Goal: Use online tool/utility: Utilize a website feature to perform a specific function

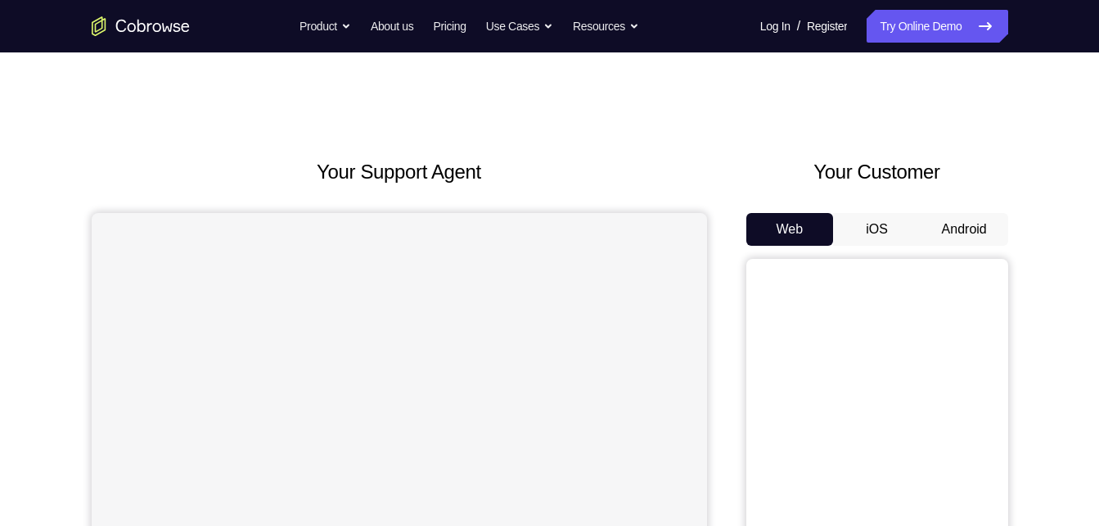
click at [947, 217] on button "Android" at bounding box center [965, 229] width 88 height 33
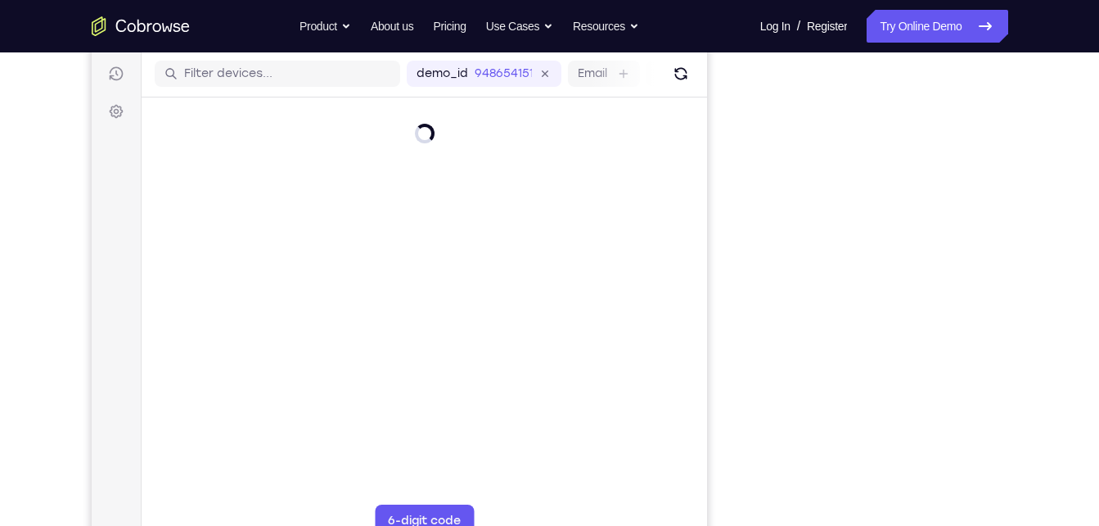
scroll to position [201, 0]
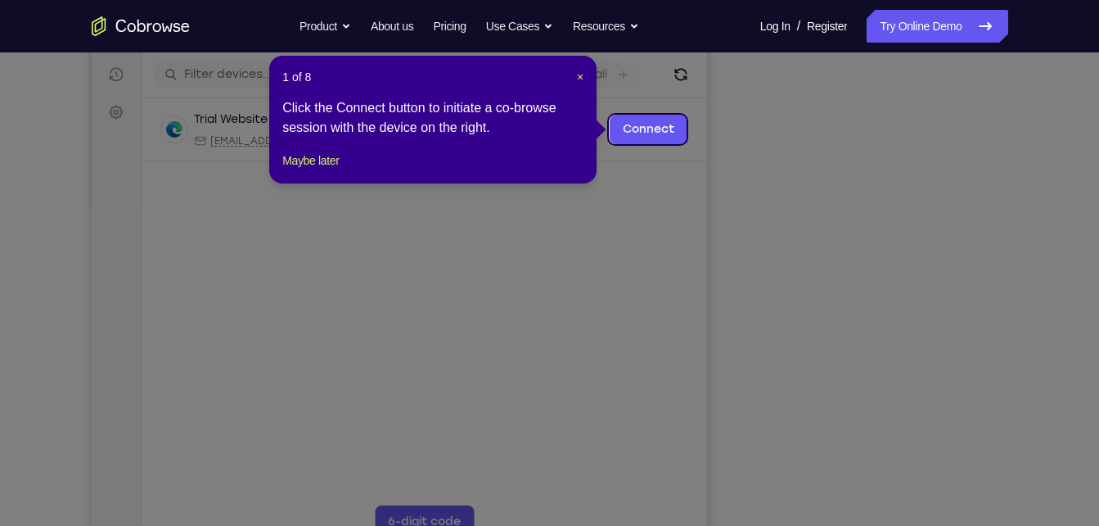
click at [833, 265] on icon at bounding box center [556, 263] width 1112 height 526
click at [296, 170] on button "Maybe later" at bounding box center [310, 161] width 56 height 20
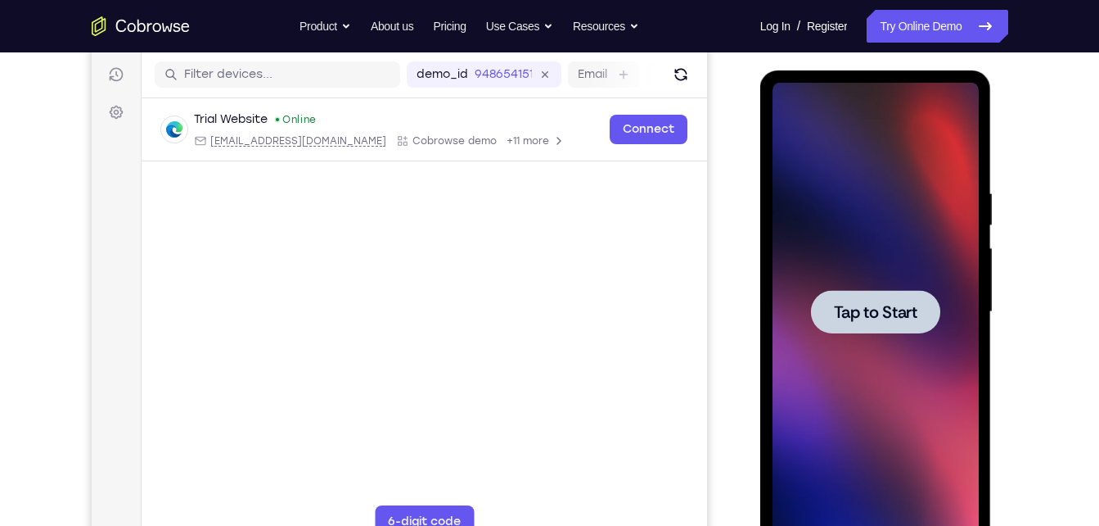
scroll to position [0, 0]
drag, startPoint x: 706, startPoint y: 273, endPoint x: 134, endPoint y: 230, distance: 573.1
click at [706, 273] on main "demo_id 948654151 948654151 Email User ID Device ID Device name 6-digit code Co…" at bounding box center [424, 326] width 566 height 548
click at [804, 288] on div at bounding box center [876, 312] width 206 height 458
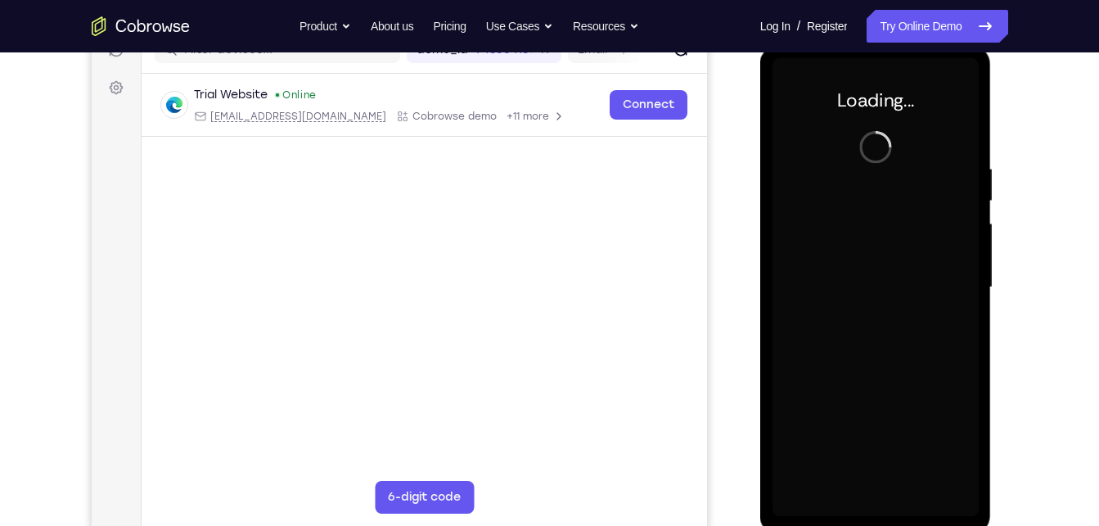
scroll to position [226, 0]
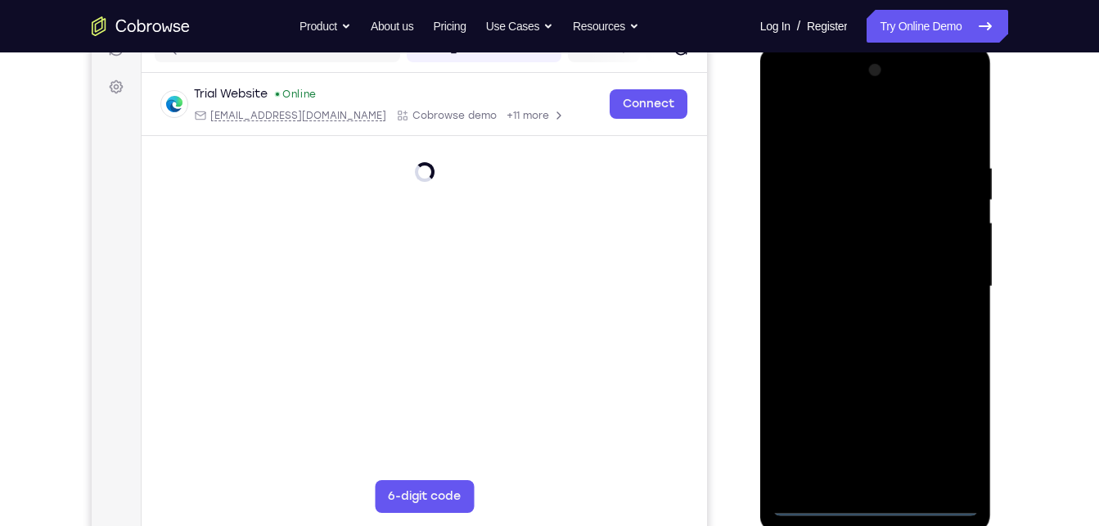
click at [894, 505] on div at bounding box center [876, 286] width 206 height 458
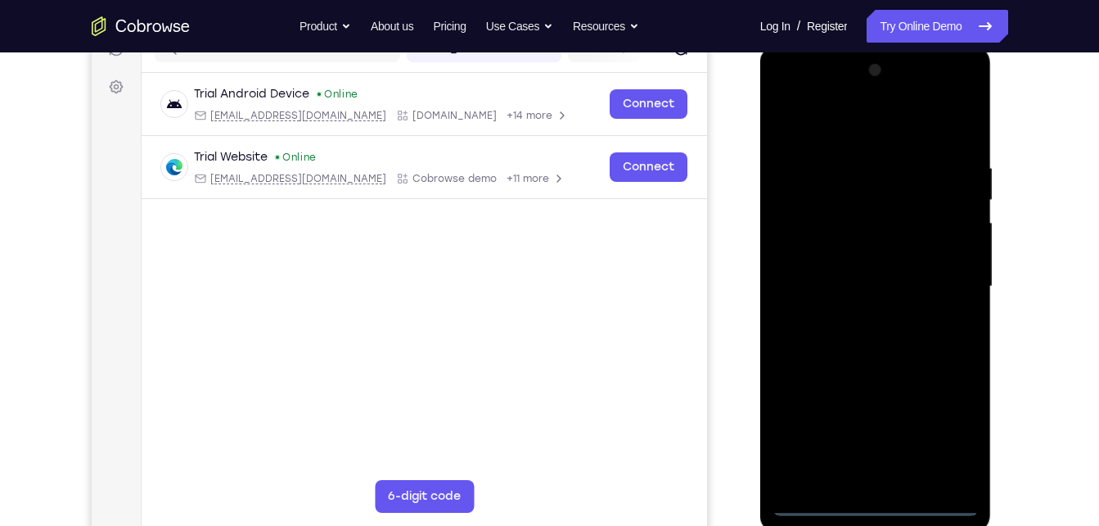
click at [946, 426] on div at bounding box center [876, 286] width 206 height 458
click at [792, 102] on div at bounding box center [876, 286] width 206 height 458
click at [947, 283] on div at bounding box center [876, 286] width 206 height 458
click at [861, 314] on div at bounding box center [876, 286] width 206 height 458
click at [943, 266] on div at bounding box center [876, 286] width 206 height 458
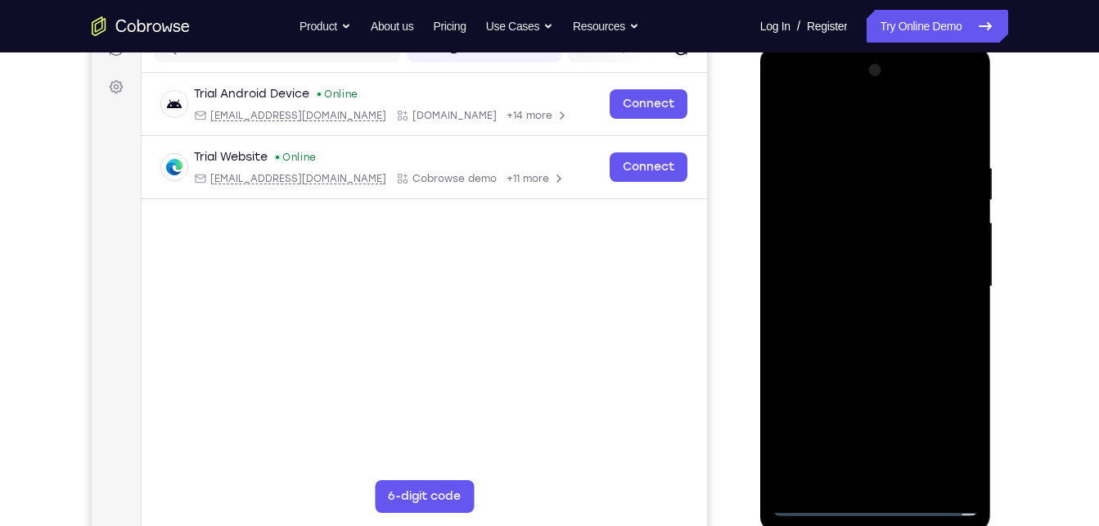
click at [898, 251] on div at bounding box center [876, 286] width 206 height 458
click at [881, 289] on div at bounding box center [876, 286] width 206 height 458
click at [861, 342] on div at bounding box center [876, 286] width 206 height 458
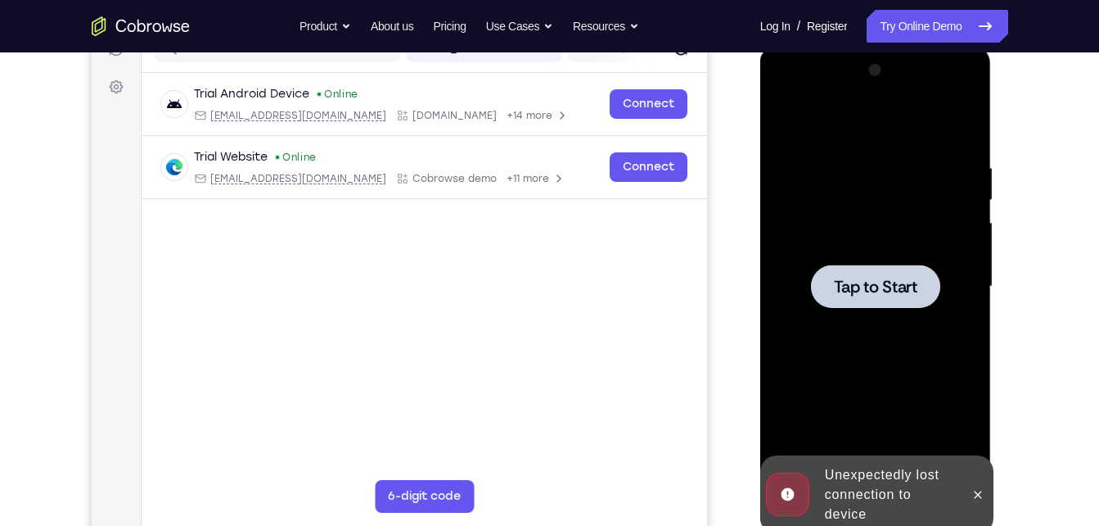
click at [825, 341] on div at bounding box center [876, 286] width 206 height 458
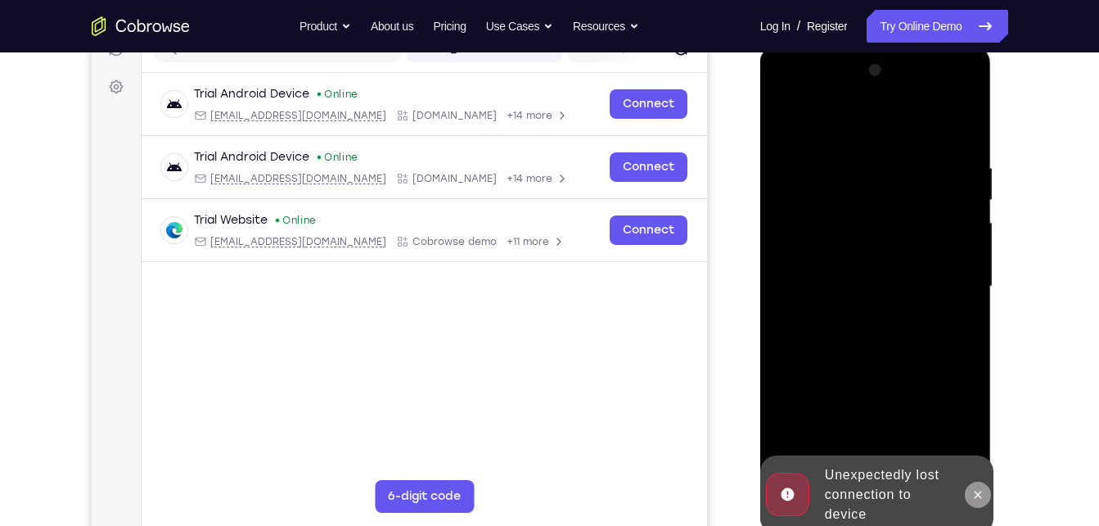
click at [975, 491] on icon at bounding box center [978, 493] width 7 height 7
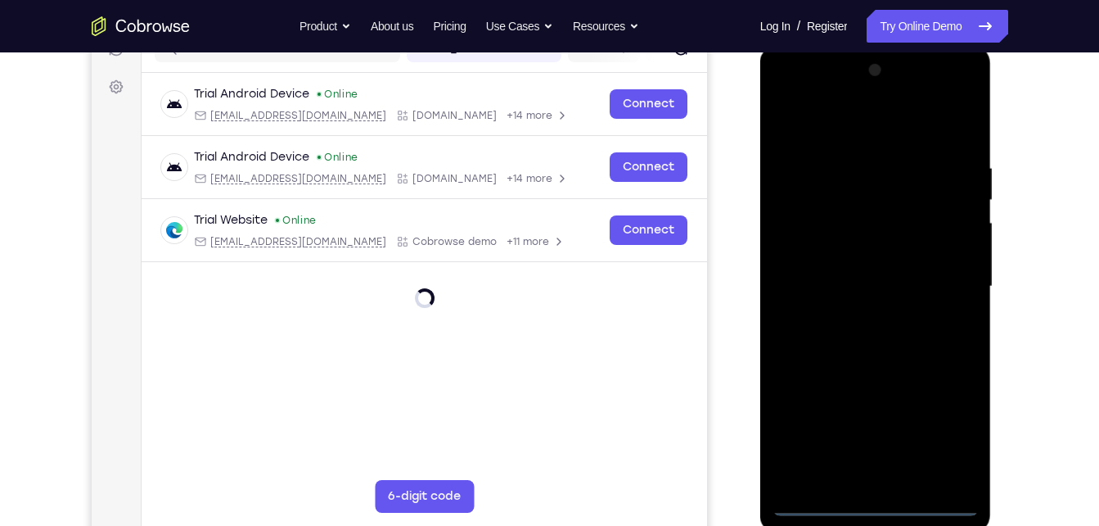
click at [871, 499] on div at bounding box center [876, 286] width 206 height 458
click at [950, 442] on div at bounding box center [876, 286] width 206 height 458
click at [791, 93] on div at bounding box center [876, 286] width 206 height 458
click at [947, 276] on div at bounding box center [876, 286] width 206 height 458
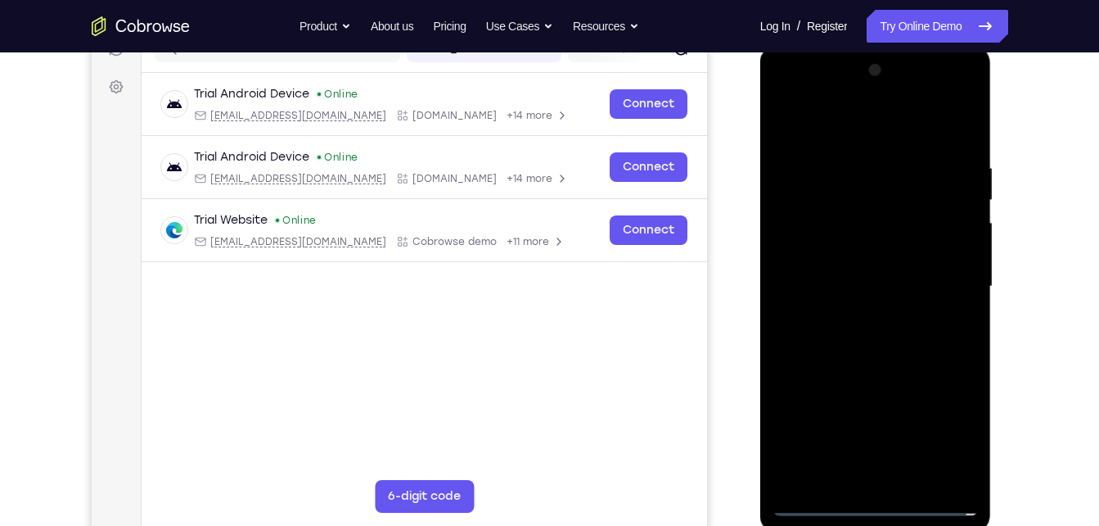
click at [946, 272] on div at bounding box center [876, 286] width 206 height 458
click at [947, 280] on div at bounding box center [876, 286] width 206 height 458
click at [855, 319] on div at bounding box center [876, 286] width 206 height 458
click at [864, 316] on div at bounding box center [876, 286] width 206 height 458
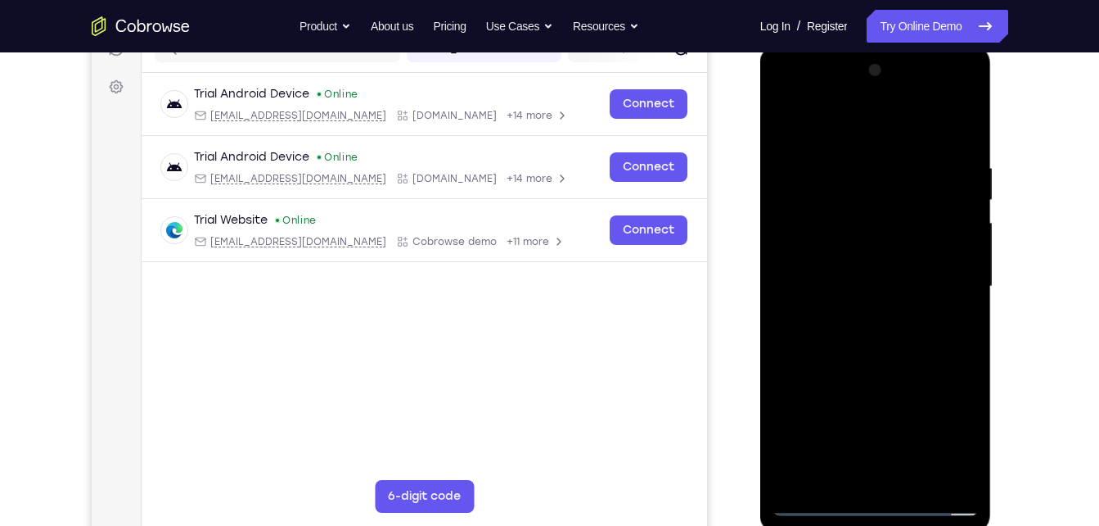
click at [783, 110] on div at bounding box center [876, 286] width 206 height 458
click at [946, 274] on div at bounding box center [876, 286] width 206 height 458
click at [864, 317] on div at bounding box center [876, 286] width 206 height 458
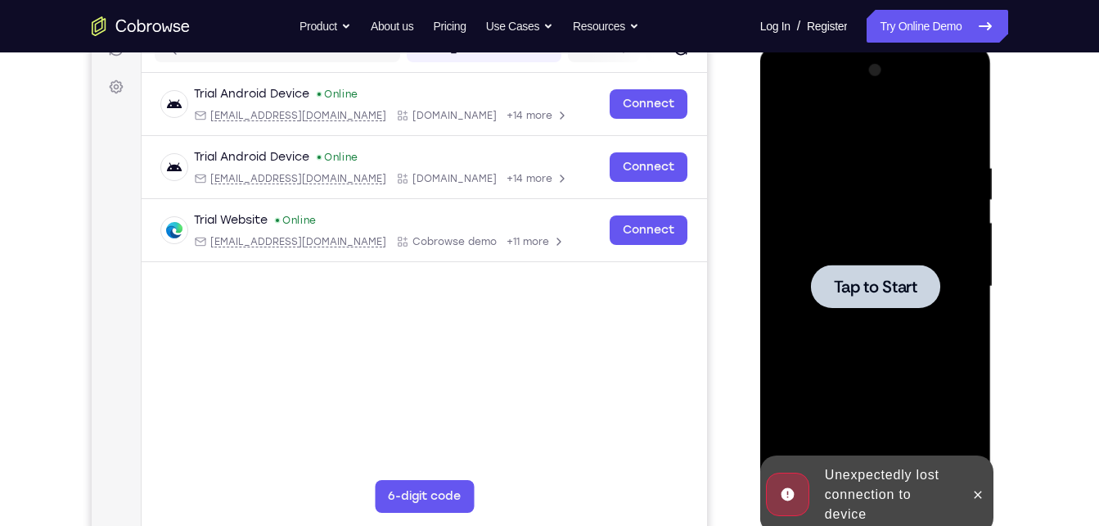
click at [859, 318] on div at bounding box center [876, 286] width 206 height 458
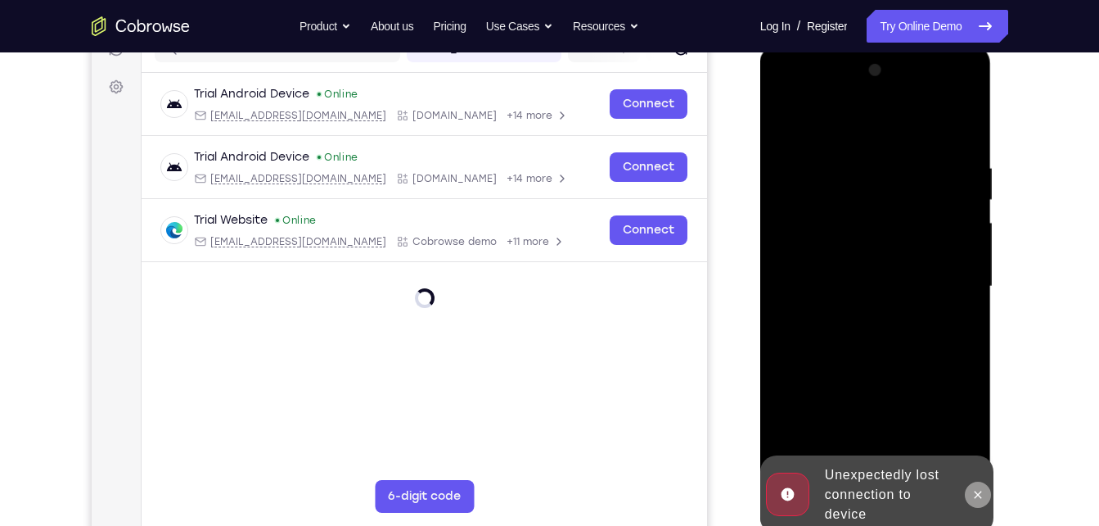
click at [981, 488] on icon at bounding box center [978, 494] width 13 height 13
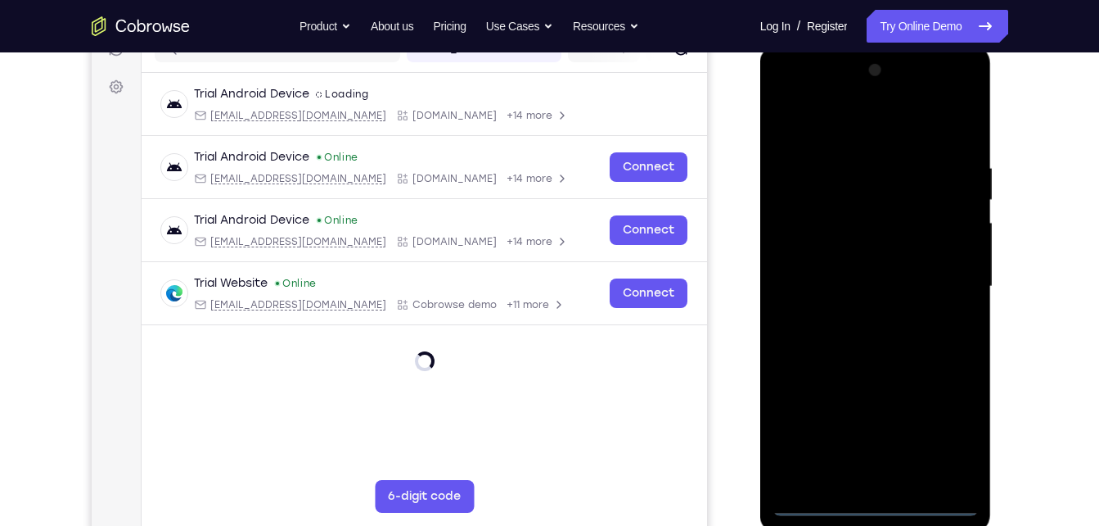
click at [882, 505] on div at bounding box center [876, 286] width 206 height 458
click at [944, 438] on div at bounding box center [876, 286] width 206 height 458
click at [787, 93] on div at bounding box center [876, 286] width 206 height 458
click at [955, 292] on div at bounding box center [876, 286] width 206 height 458
click at [950, 275] on div at bounding box center [876, 286] width 206 height 458
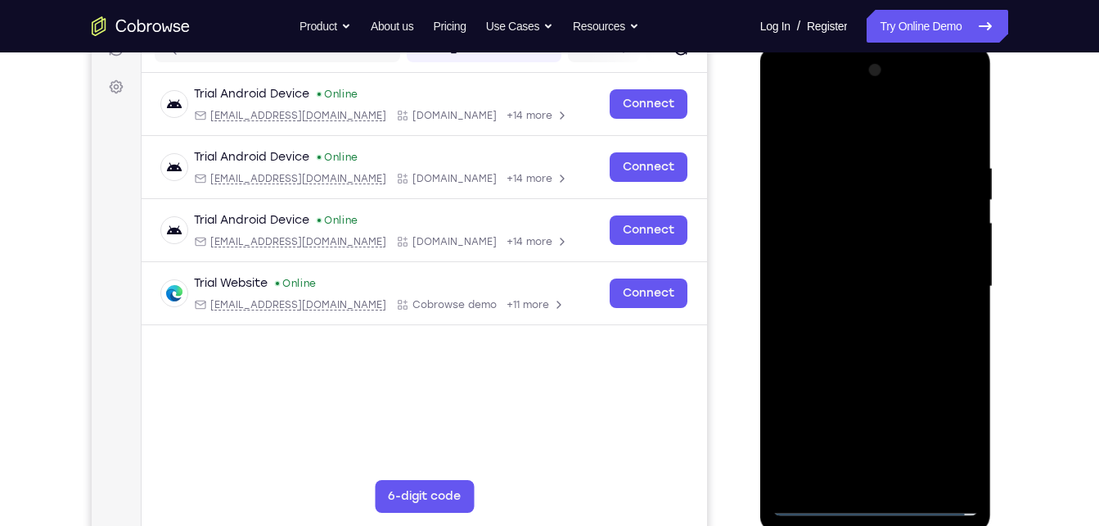
click at [946, 278] on div at bounding box center [876, 286] width 206 height 458
click at [857, 315] on div at bounding box center [876, 286] width 206 height 458
click at [860, 275] on div at bounding box center [876, 286] width 206 height 458
click at [870, 249] on div at bounding box center [876, 286] width 206 height 458
click at [955, 260] on div at bounding box center [876, 286] width 206 height 458
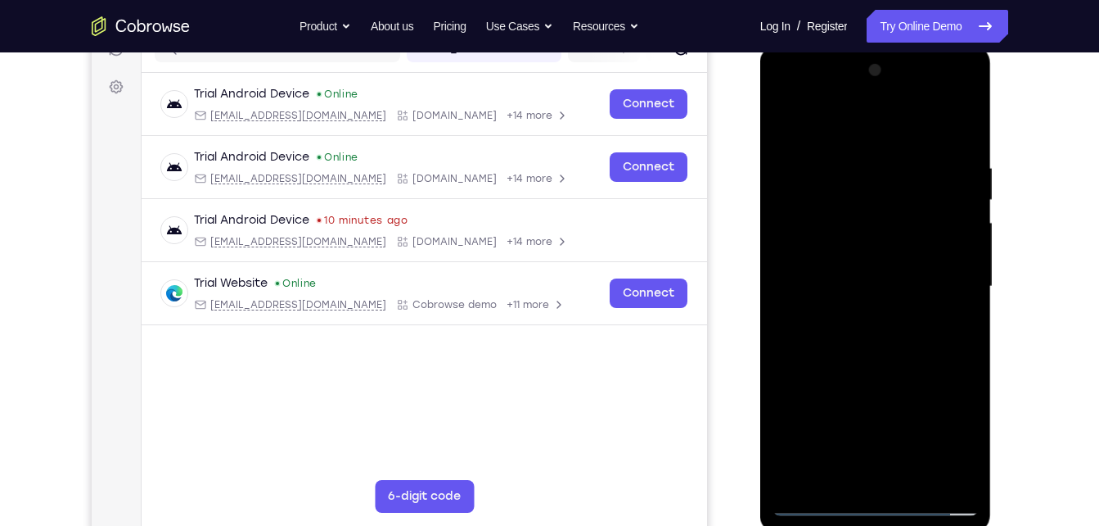
click at [853, 287] on div at bounding box center [876, 286] width 206 height 458
click at [862, 341] on div at bounding box center [876, 286] width 206 height 458
click at [919, 477] on div at bounding box center [876, 286] width 206 height 458
click at [875, 363] on div at bounding box center [876, 286] width 206 height 458
click at [918, 481] on div at bounding box center [876, 286] width 206 height 458
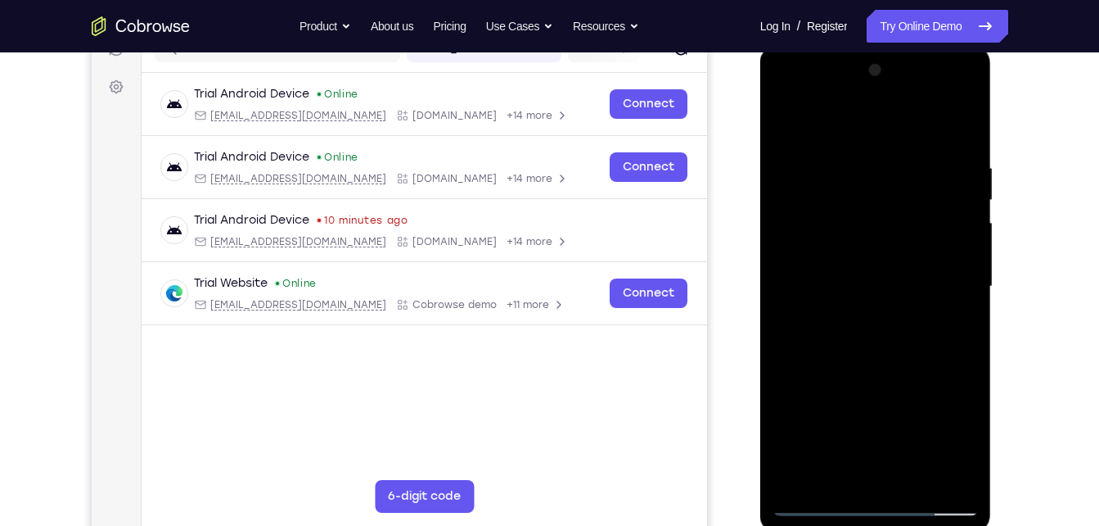
click at [864, 373] on div at bounding box center [876, 286] width 206 height 458
click at [890, 305] on div at bounding box center [876, 286] width 206 height 458
click at [965, 437] on div at bounding box center [876, 286] width 206 height 458
click at [942, 325] on div at bounding box center [876, 286] width 206 height 458
click at [958, 328] on div at bounding box center [876, 286] width 206 height 458
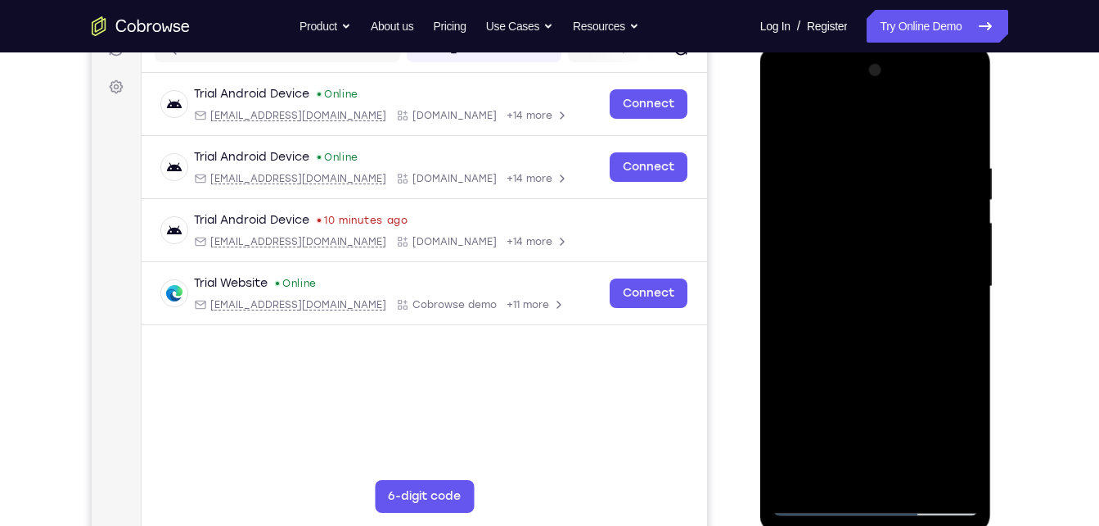
click at [954, 331] on div at bounding box center [876, 286] width 206 height 458
click at [789, 123] on div at bounding box center [876, 286] width 206 height 458
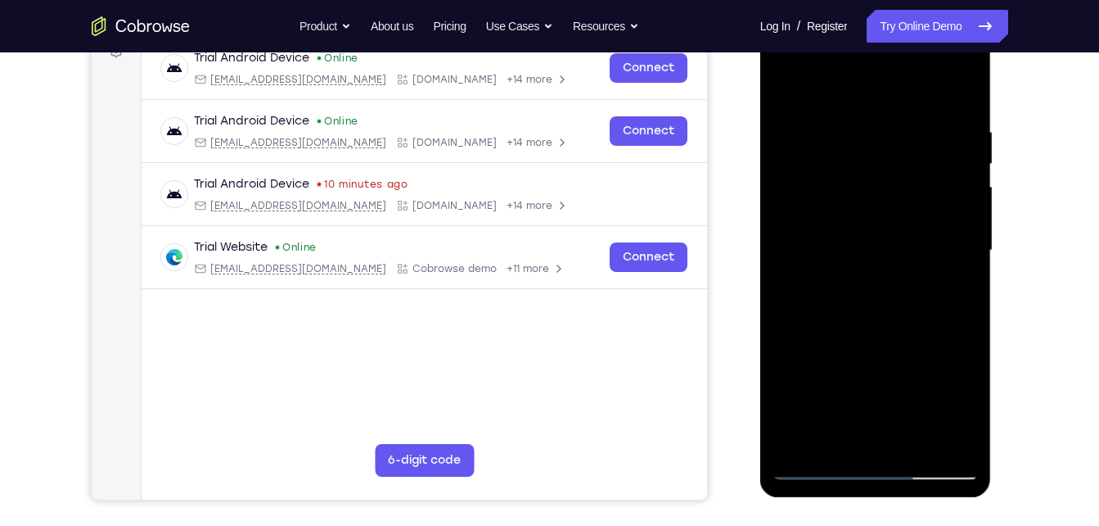
scroll to position [269, 0]
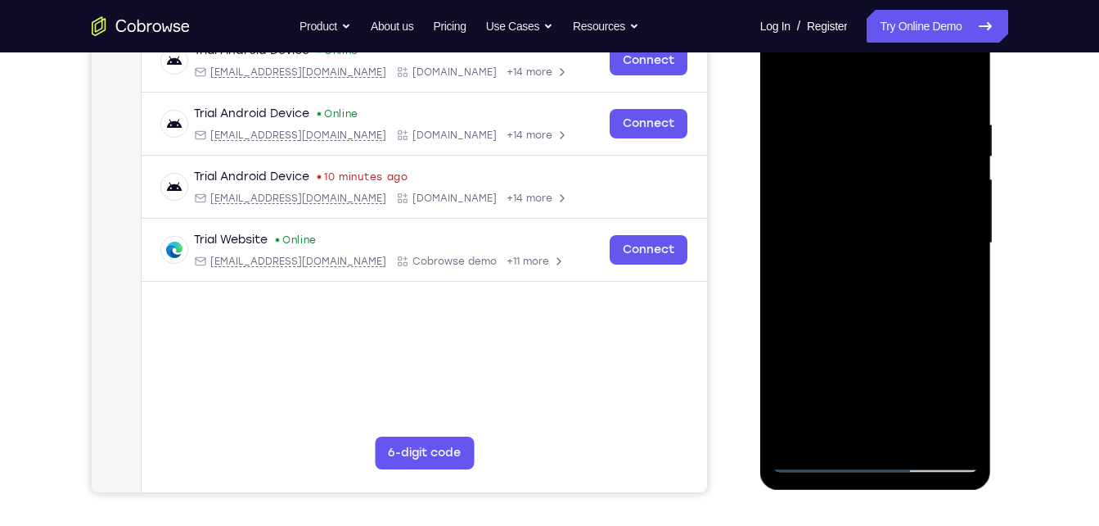
click at [869, 223] on div at bounding box center [876, 243] width 206 height 458
click at [784, 88] on div at bounding box center [876, 243] width 206 height 458
click at [864, 255] on div at bounding box center [876, 243] width 206 height 458
click at [914, 178] on div at bounding box center [876, 243] width 206 height 458
click at [879, 153] on div at bounding box center [876, 243] width 206 height 458
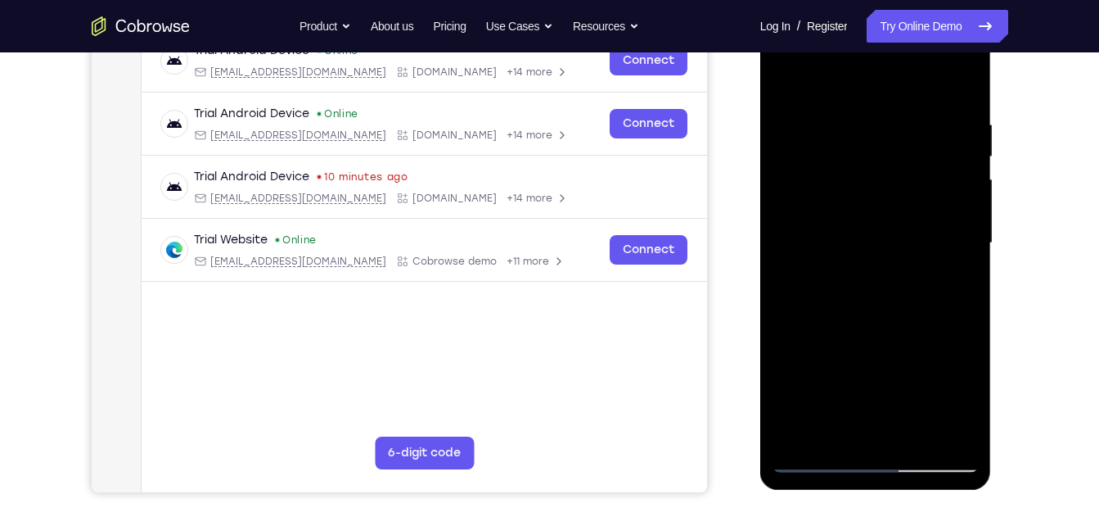
click at [898, 157] on div at bounding box center [876, 243] width 206 height 458
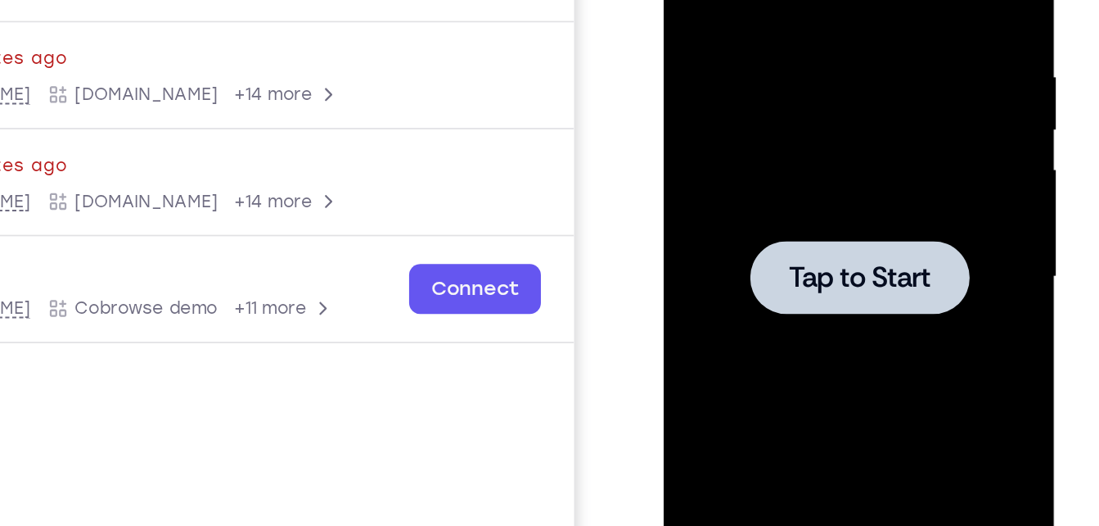
scroll to position [136, 0]
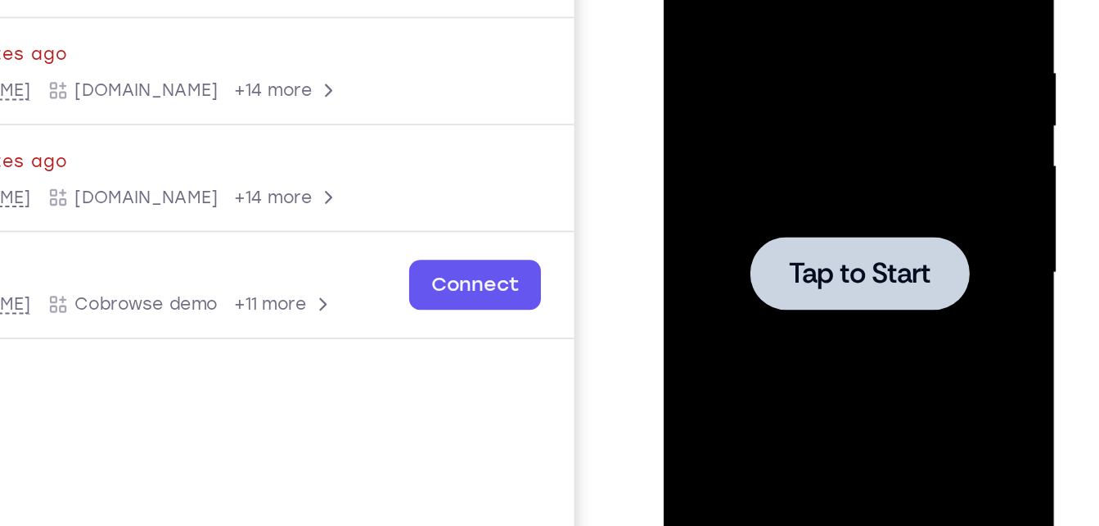
click at [794, 101] on span "Tap to Start" at bounding box center [780, 105] width 84 height 16
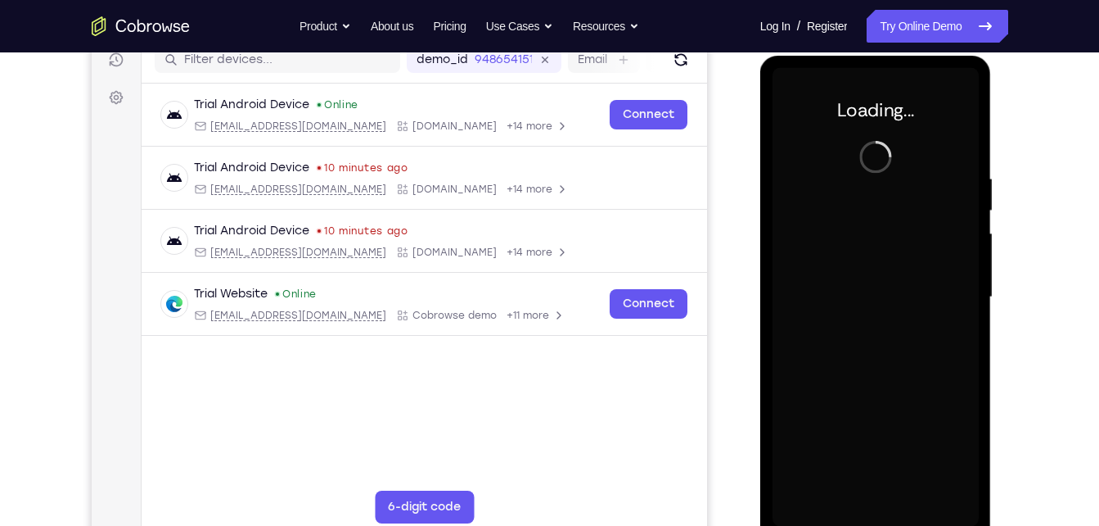
scroll to position [216, 0]
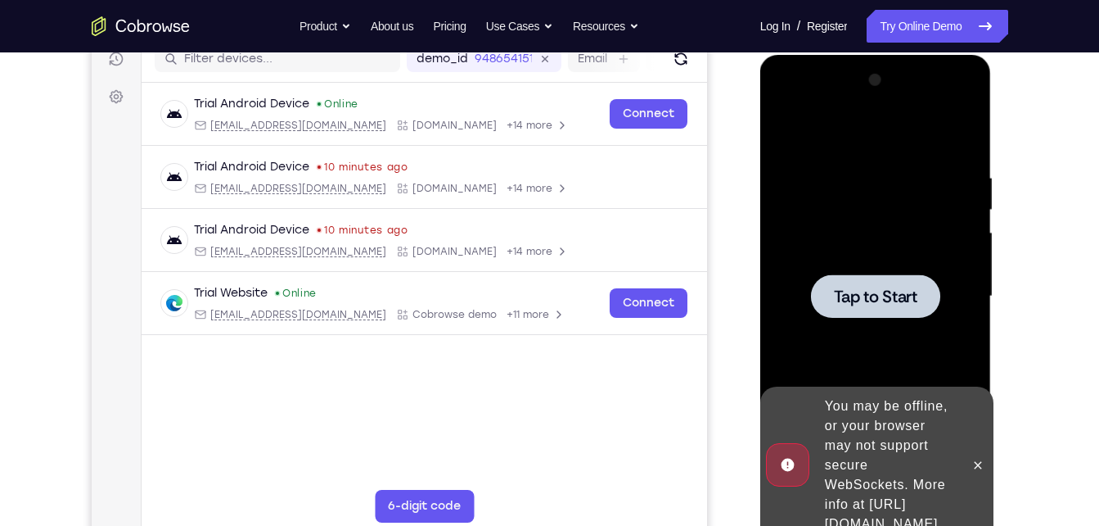
click at [882, 274] on div at bounding box center [875, 295] width 129 height 43
click at [975, 458] on icon at bounding box center [978, 464] width 13 height 13
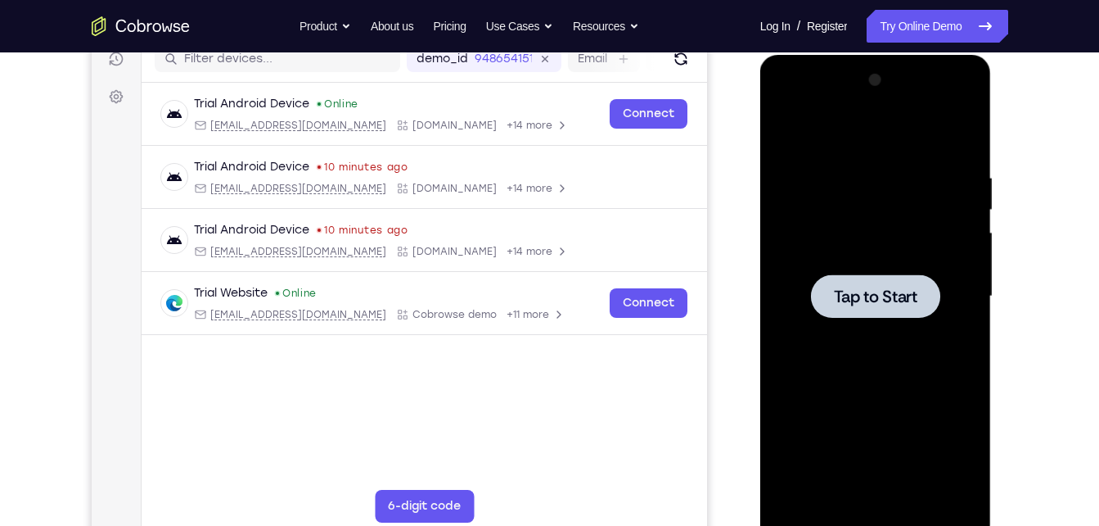
click at [900, 350] on div at bounding box center [876, 296] width 206 height 458
click at [892, 298] on span "Tap to Start" at bounding box center [876, 296] width 84 height 16
click at [825, 270] on div at bounding box center [876, 296] width 206 height 458
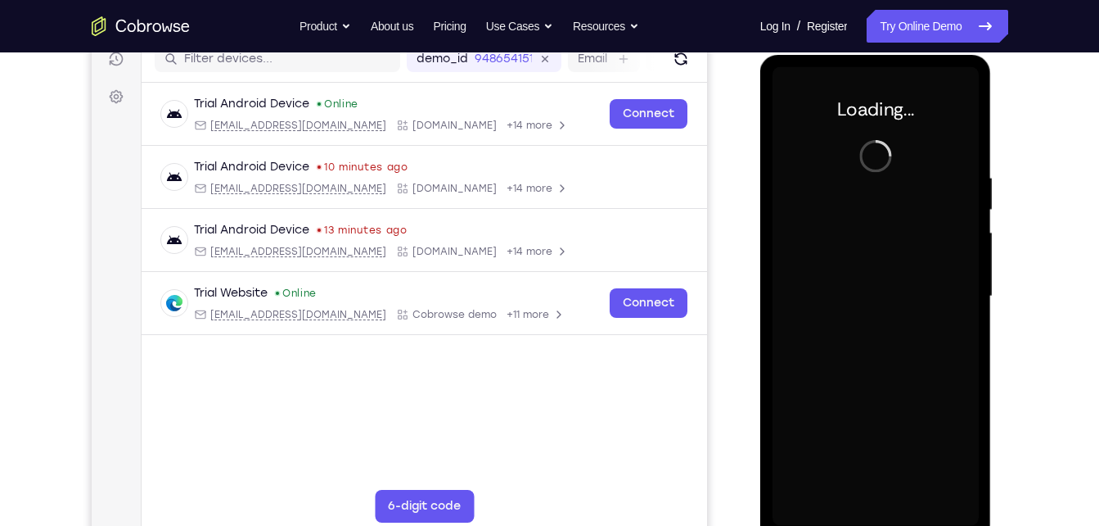
scroll to position [249, 0]
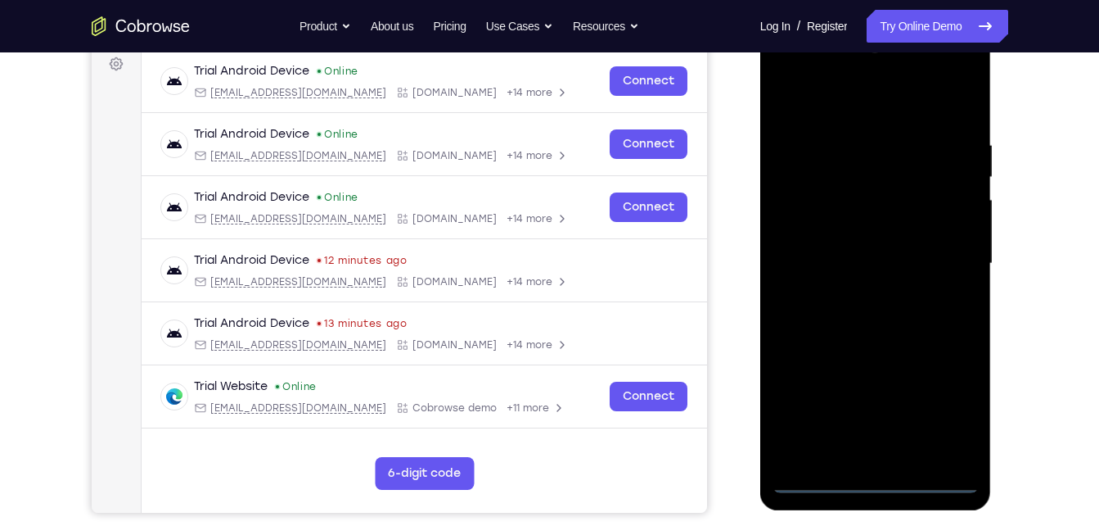
click at [875, 477] on div at bounding box center [876, 263] width 206 height 458
click at [939, 411] on div at bounding box center [876, 263] width 206 height 458
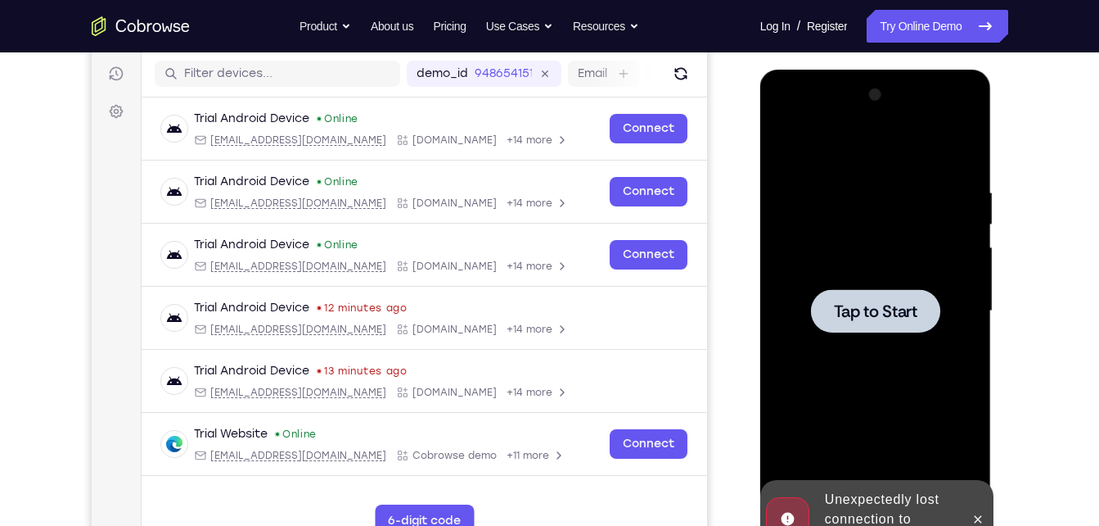
click at [860, 218] on div at bounding box center [876, 311] width 206 height 458
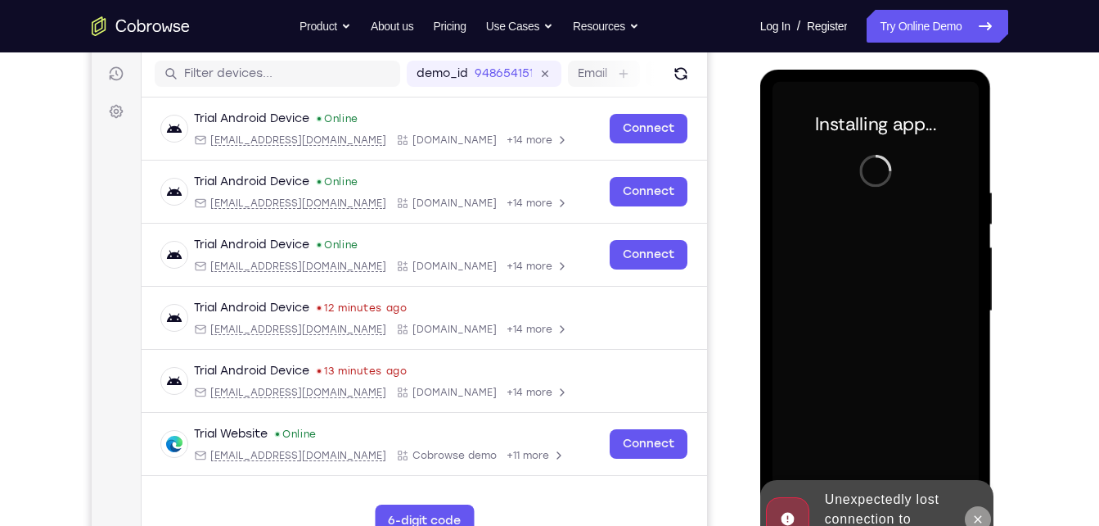
click at [975, 513] on icon at bounding box center [978, 518] width 13 height 13
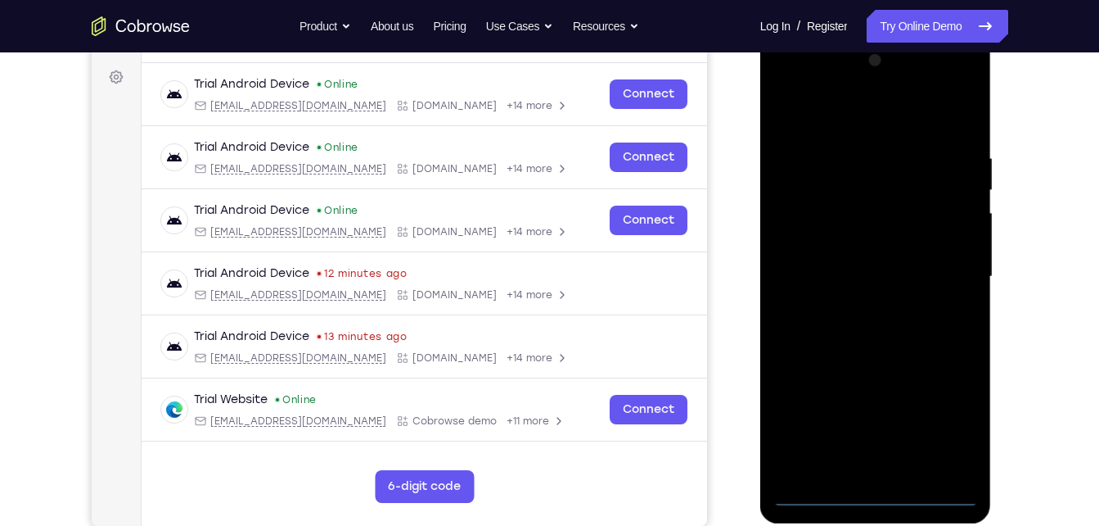
scroll to position [235, 0]
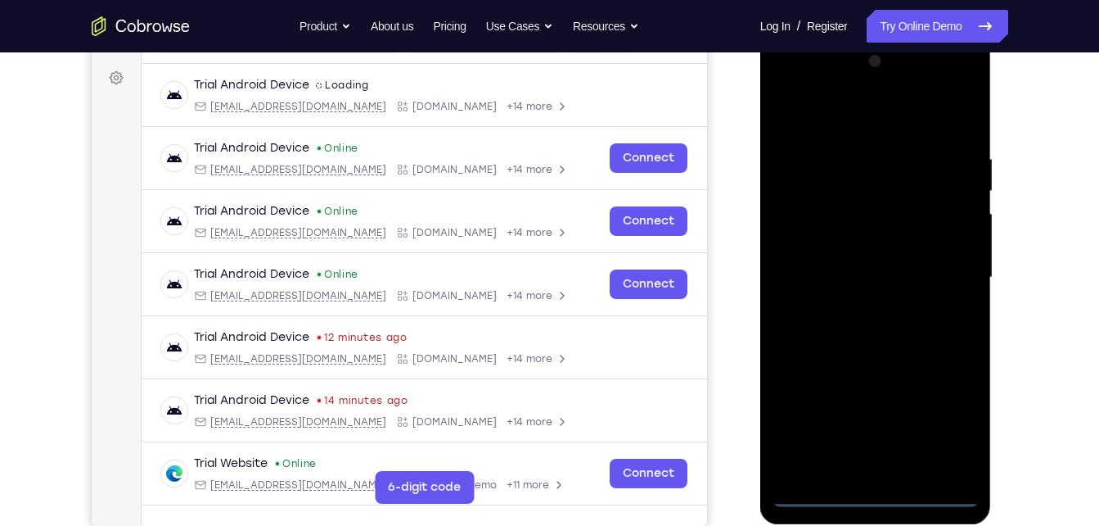
click at [874, 488] on div at bounding box center [876, 277] width 206 height 458
click at [882, 492] on div at bounding box center [876, 277] width 206 height 458
click at [937, 431] on div at bounding box center [876, 277] width 206 height 458
click at [743, 368] on div "Your Support Agent Your Customer Web iOS Android" at bounding box center [550, 224] width 917 height 605
click at [945, 431] on div at bounding box center [876, 277] width 206 height 458
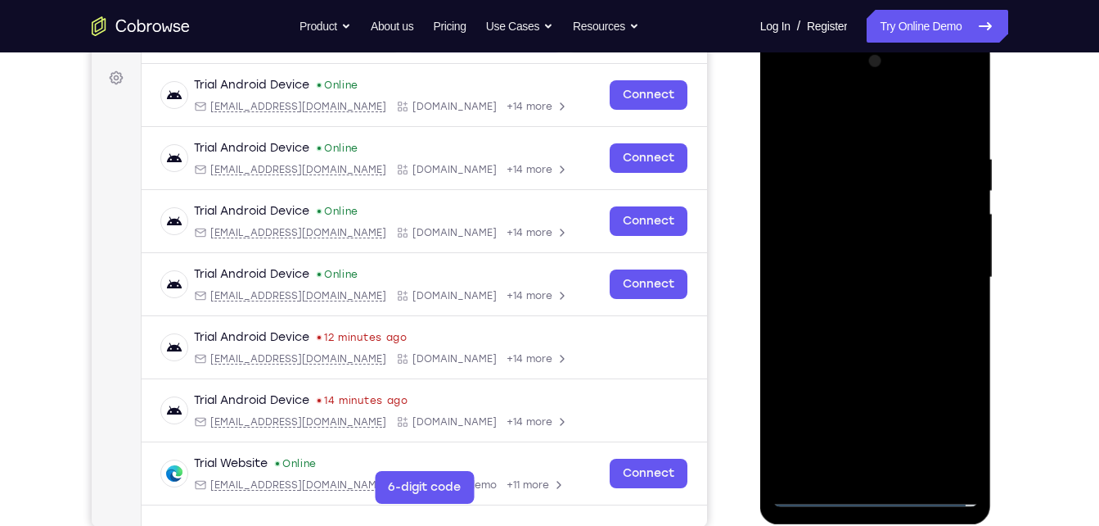
click at [711, 372] on div "Your Support Agent Your Customer Web iOS Android" at bounding box center [550, 224] width 917 height 605
click at [882, 359] on div at bounding box center [876, 277] width 206 height 458
click at [868, 357] on div at bounding box center [876, 277] width 206 height 458
click at [948, 278] on div at bounding box center [876, 277] width 206 height 458
click at [851, 308] on div at bounding box center [876, 277] width 206 height 458
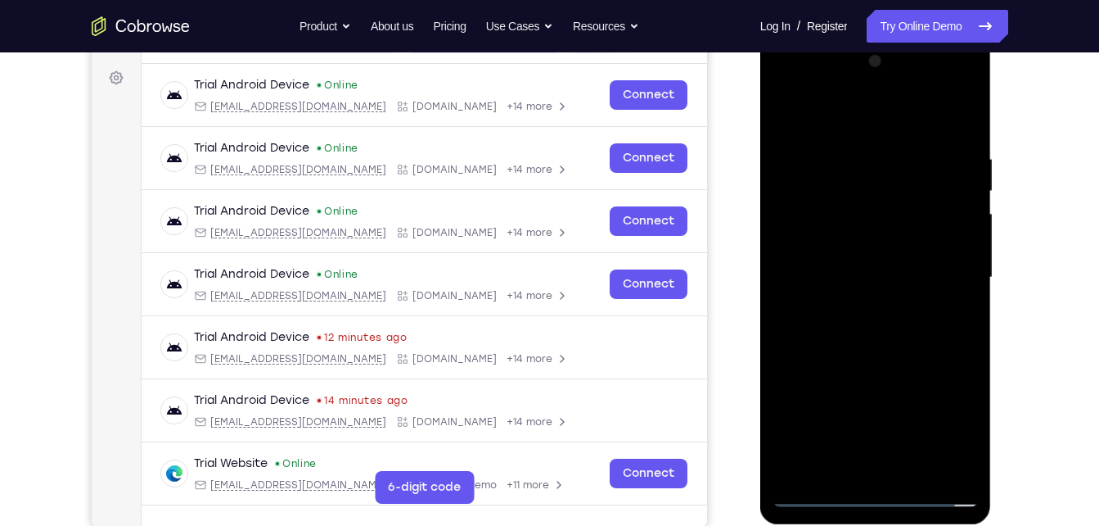
click at [861, 267] on div at bounding box center [876, 277] width 206 height 458
click at [891, 246] on div at bounding box center [876, 277] width 206 height 458
click at [876, 275] on div at bounding box center [876, 277] width 206 height 458
click at [905, 473] on div at bounding box center [876, 277] width 206 height 458
click at [905, 353] on div at bounding box center [876, 277] width 206 height 458
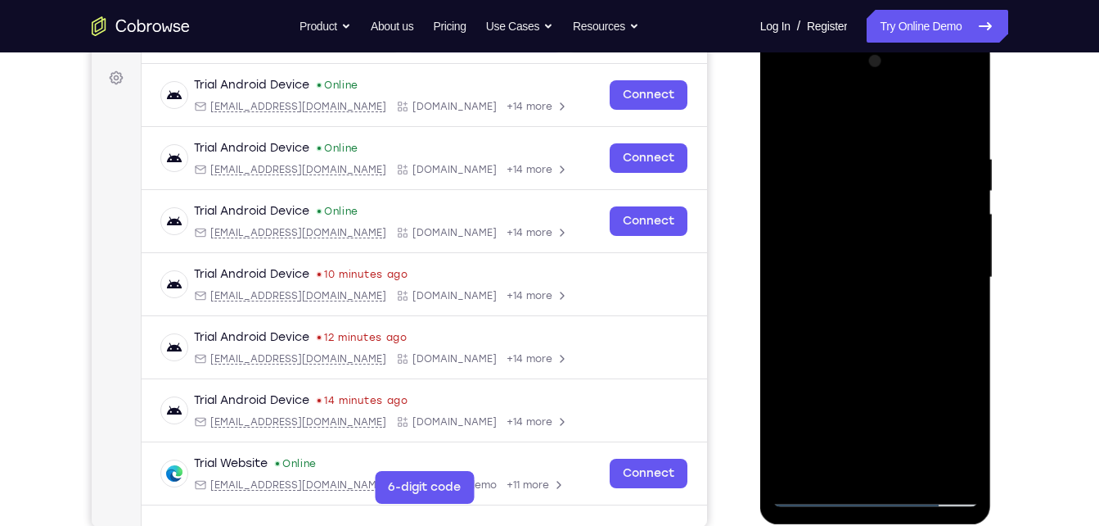
click at [906, 467] on div at bounding box center [876, 277] width 206 height 458
click at [892, 359] on div at bounding box center [876, 277] width 206 height 458
click at [887, 287] on div at bounding box center [876, 277] width 206 height 458
click at [894, 211] on div at bounding box center [876, 277] width 206 height 458
click at [905, 187] on div at bounding box center [876, 277] width 206 height 458
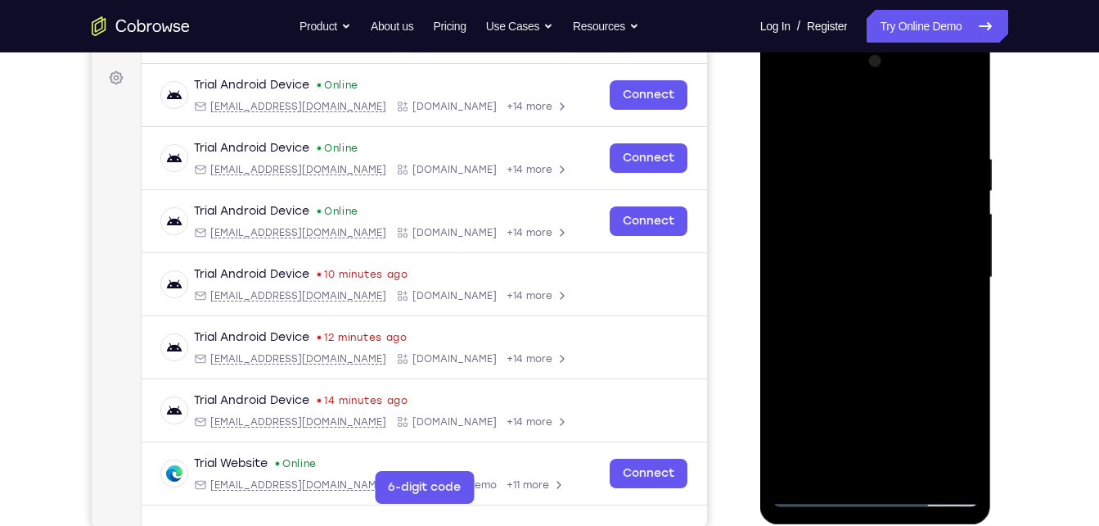
click at [901, 192] on div at bounding box center [876, 277] width 206 height 458
click at [954, 317] on div at bounding box center [876, 277] width 206 height 458
drag, startPoint x: 934, startPoint y: 180, endPoint x: 882, endPoint y: 342, distance: 170.1
click at [882, 342] on div at bounding box center [876, 277] width 206 height 458
click at [858, 220] on div at bounding box center [876, 277] width 206 height 458
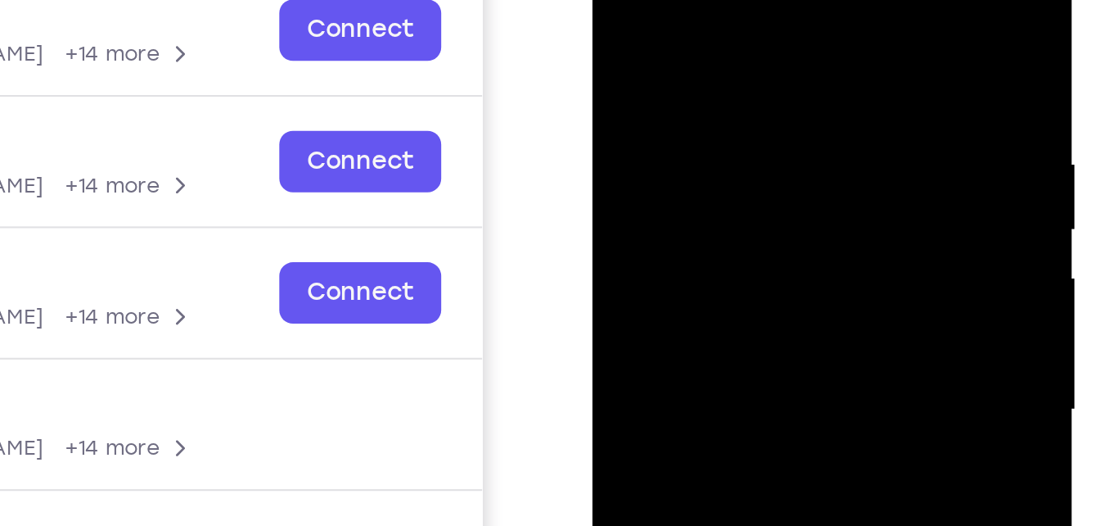
click at [621, 0] on div at bounding box center [708, 150] width 206 height 458
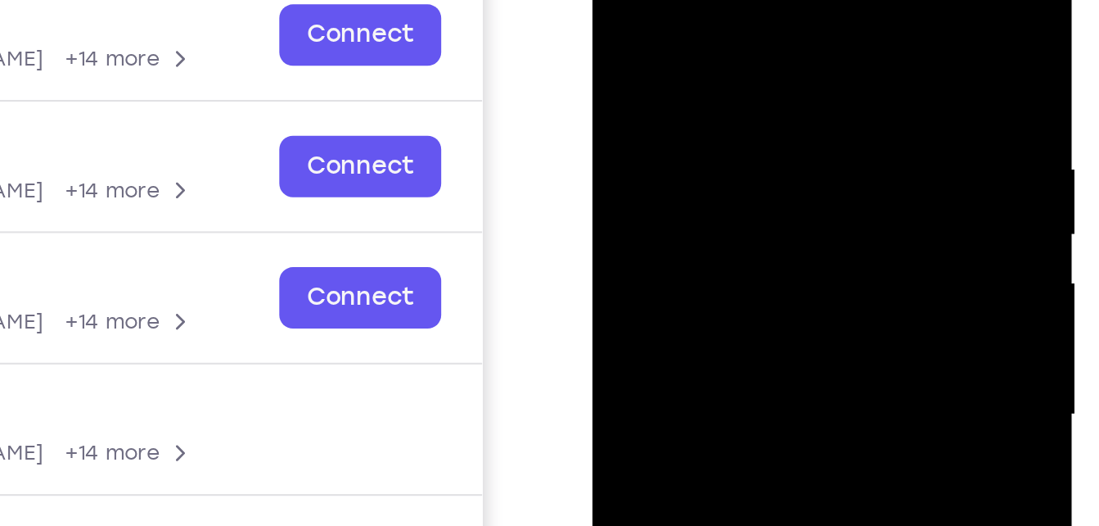
click at [617, 0] on div at bounding box center [708, 155] width 206 height 458
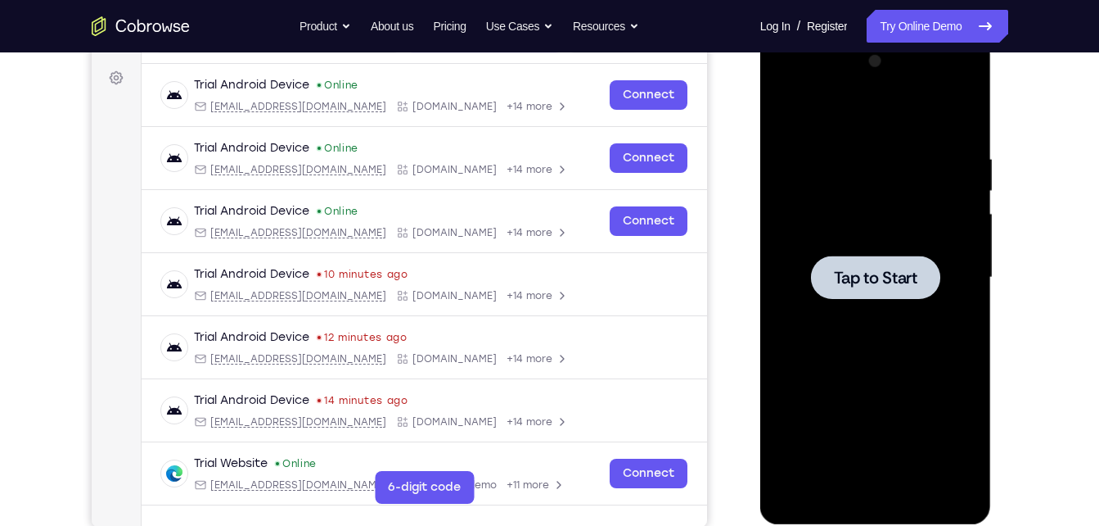
click at [898, 332] on div at bounding box center [876, 277] width 206 height 458
